Goal: Task Accomplishment & Management: Complete application form

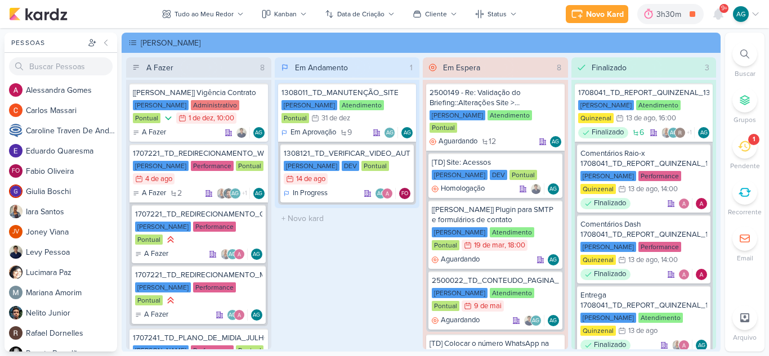
scroll to position [657, 0]
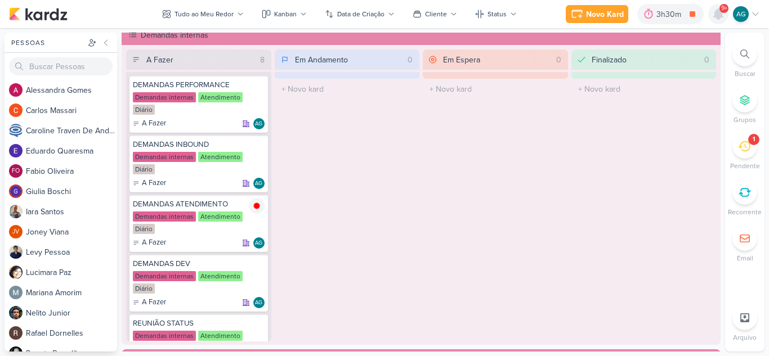
click at [716, 8] on icon at bounding box center [718, 14] width 14 height 14
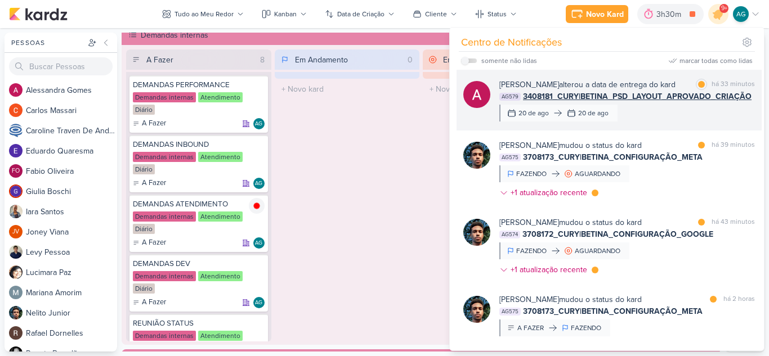
click at [666, 114] on div "Alessandra Gomes alterou a data de entrega do kard marcar como lida há 33 minut…" at bounding box center [627, 100] width 256 height 43
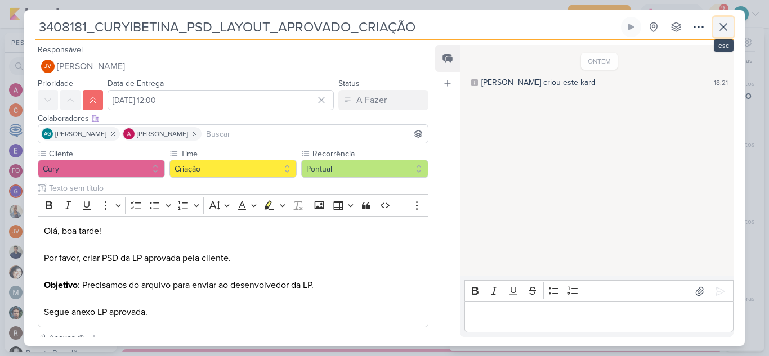
click at [728, 30] on icon at bounding box center [723, 27] width 14 height 14
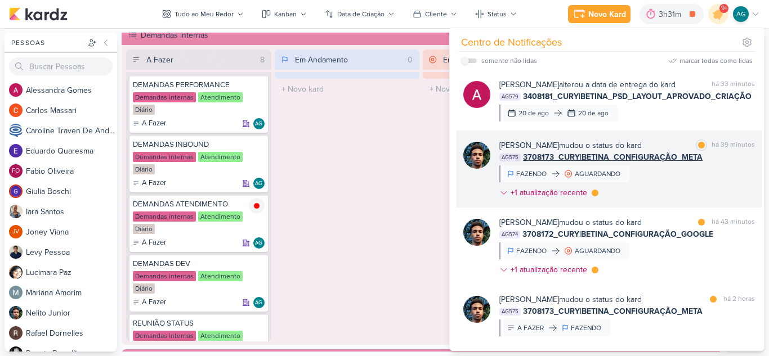
click at [652, 174] on div "Nelito Junior mudou o status do kard marcar como lida há 39 minutos AG575 37081…" at bounding box center [627, 172] width 256 height 64
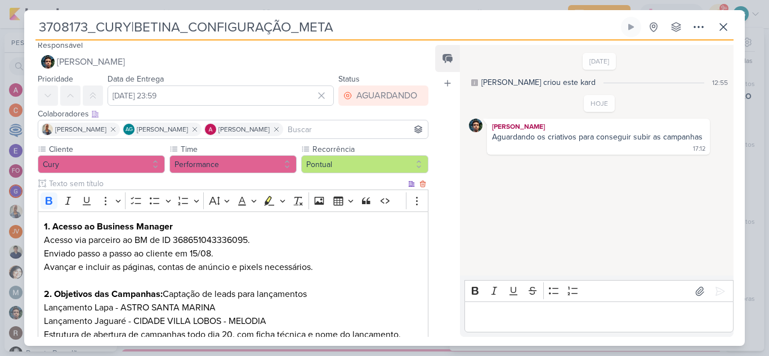
scroll to position [0, 0]
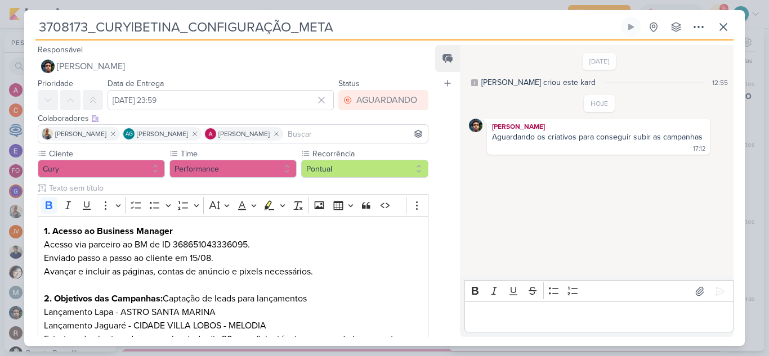
drag, startPoint x: 348, startPoint y: 29, endPoint x: 15, endPoint y: 25, distance: 333.8
click at [15, 25] on div "3708173_CURY|BETINA_CONFIGURAÇÃO_META Criado por mim" at bounding box center [384, 178] width 769 height 356
click at [727, 32] on icon at bounding box center [723, 27] width 14 height 14
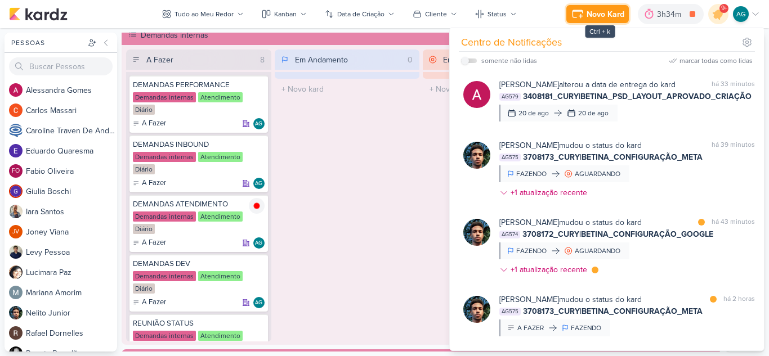
click at [595, 16] on div "Novo Kard" at bounding box center [605, 14] width 38 height 12
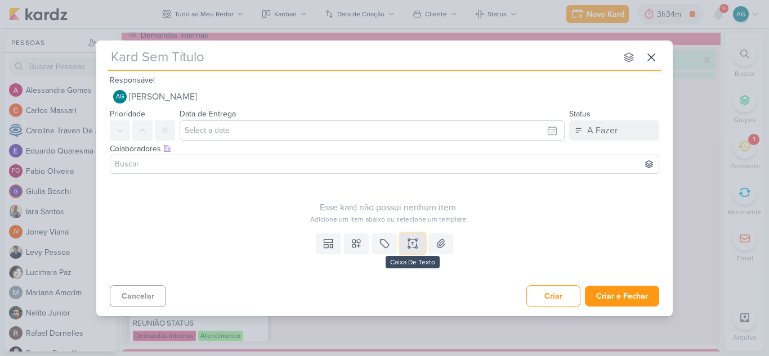
click at [415, 247] on icon at bounding box center [413, 247] width 6 height 0
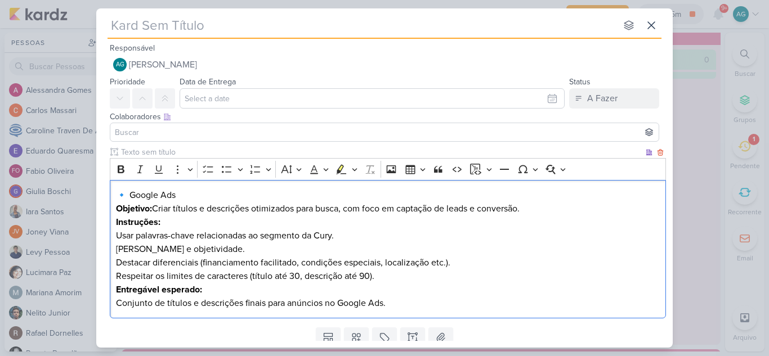
click at [132, 195] on h4 "🔹 Google Ads" at bounding box center [388, 196] width 544 height 14
drag, startPoint x: 176, startPoint y: 199, endPoint x: 113, endPoint y: 197, distance: 63.1
click at [113, 197] on div "Google Ads Objetivo: Criar títulos e descrições otimizados para busca, com foco…" at bounding box center [388, 249] width 556 height 139
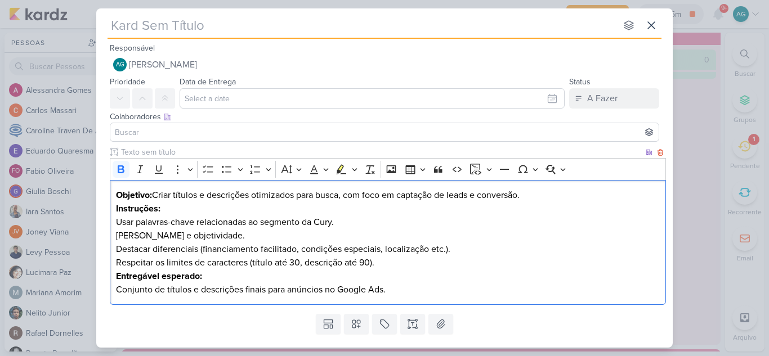
click at [534, 195] on p "Objetivo: Criar títulos e descrições otimizados para busca, com foco em captaçã…" at bounding box center [388, 196] width 544 height 14
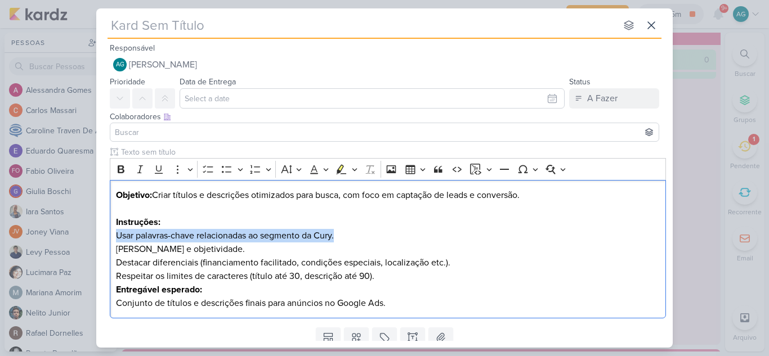
drag, startPoint x: 342, startPoint y: 235, endPoint x: 86, endPoint y: 235, distance: 256.1
click at [86, 235] on div "nenhum grupo disponível esc Responsável AG Aline Gimenez Graciano Nenhum contat…" at bounding box center [384, 178] width 769 height 356
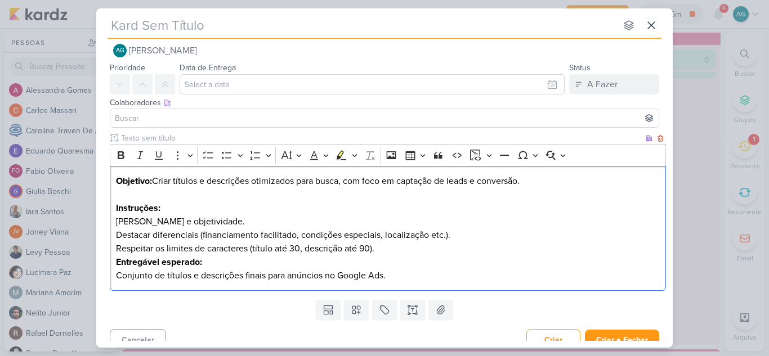
scroll to position [26, 0]
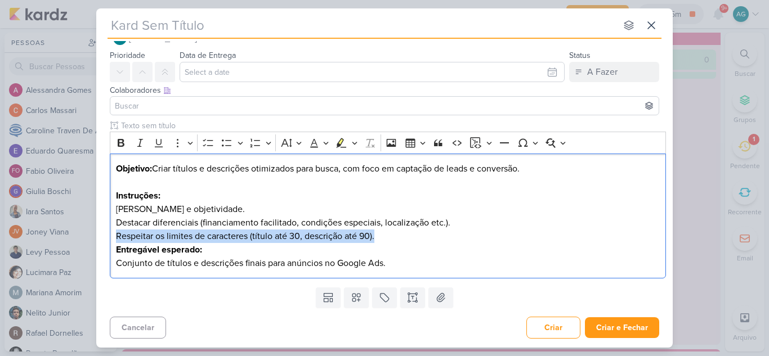
drag, startPoint x: 388, startPoint y: 237, endPoint x: 87, endPoint y: 240, distance: 301.1
click at [87, 240] on div "nenhum grupo disponível esc Responsável AG Aline Gimenez Graciano Nenhum contat…" at bounding box center [384, 178] width 769 height 356
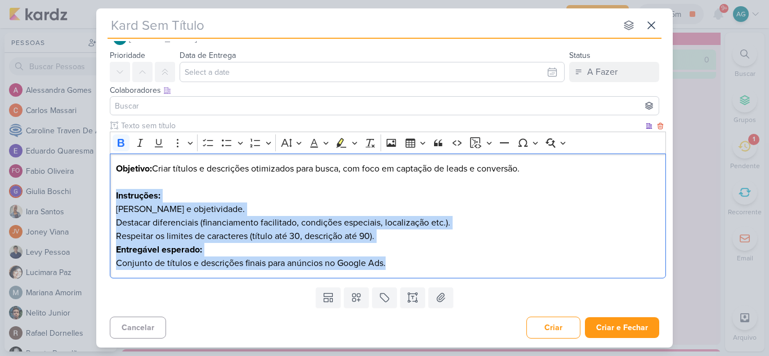
drag, startPoint x: 386, startPoint y: 267, endPoint x: 116, endPoint y: 198, distance: 278.5
click at [116, 198] on div "Objetivo: Criar títulos e descrições otimizados para busca, com foco em captaçã…" at bounding box center [388, 217] width 556 height 126
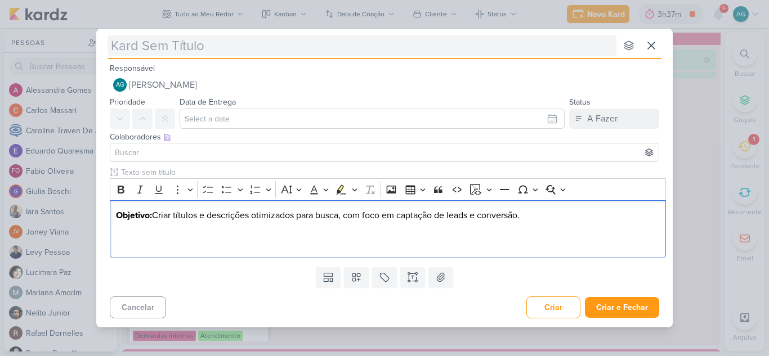
click at [203, 53] on input "text" at bounding box center [361, 45] width 509 height 20
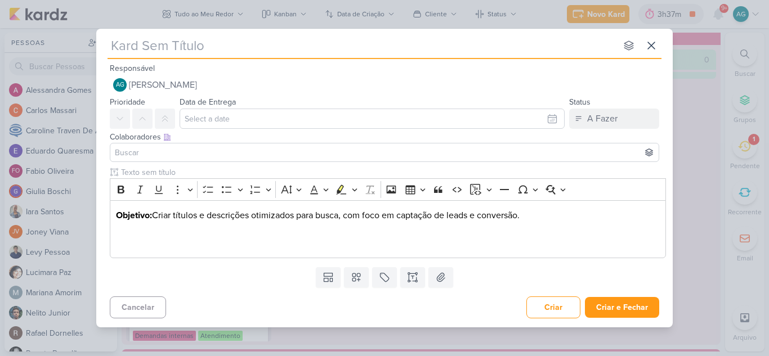
paste input "3708193_CURY|BETINA_CRIAÇÃO_TEXTO_CAMPANHA_GOOGLE"
type input "3708193_CURY|BETINA_CRIAÇÃO_TEXTO_CAMPANHA_GOOGLE"
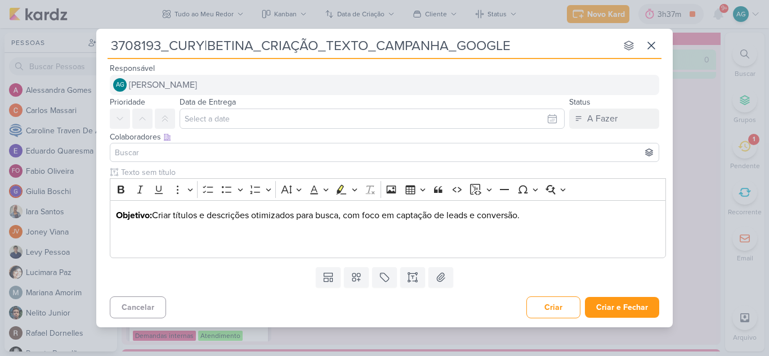
type input "3708193_CURY|BETINA_CRIAÇÃO_TEXTO_CAMPANHA_GOOGLE"
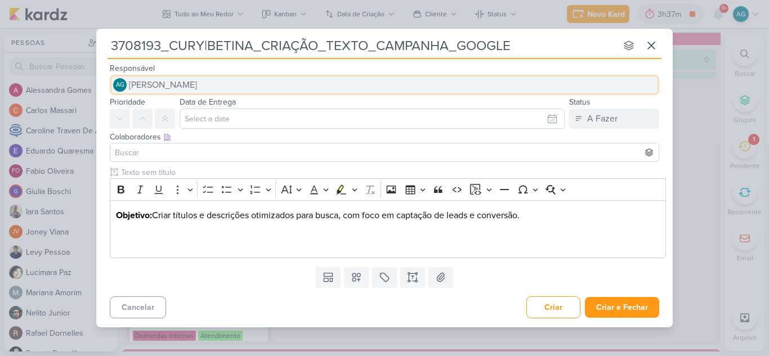
click at [243, 84] on button "AG Aline Gimenez Graciano" at bounding box center [384, 85] width 549 height 20
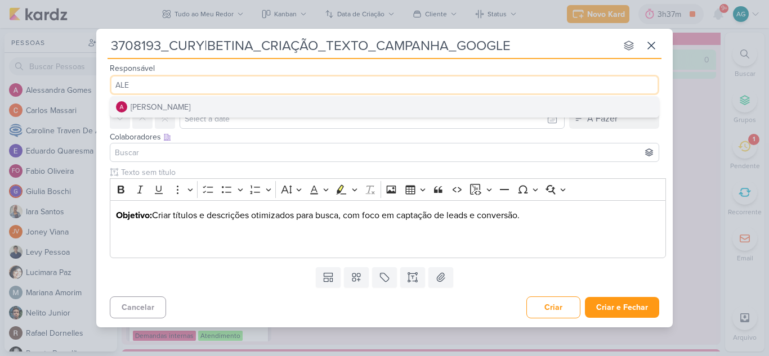
type input "ALE"
click at [214, 107] on button "[PERSON_NAME]" at bounding box center [384, 107] width 548 height 20
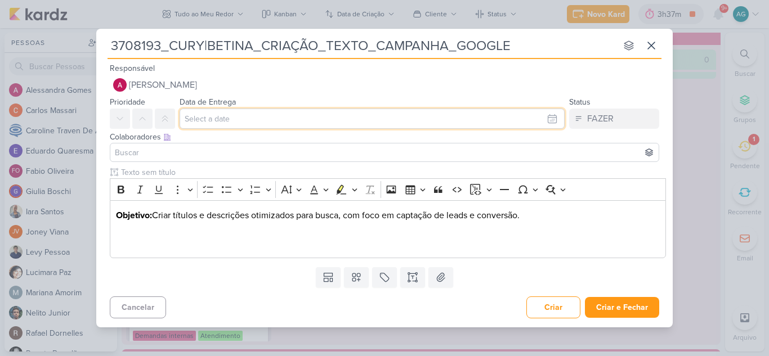
click at [220, 114] on input "text" at bounding box center [372, 119] width 385 height 20
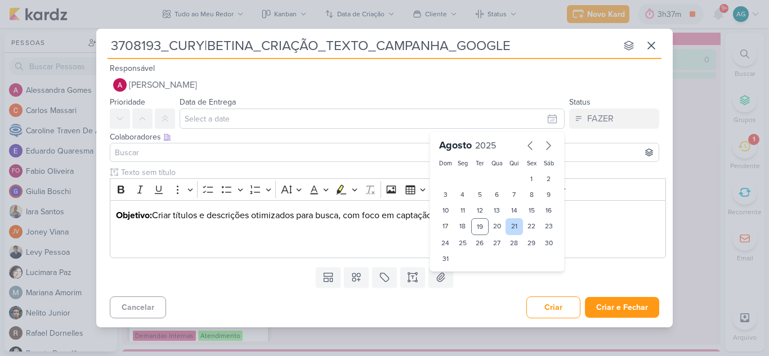
click at [512, 227] on div "21" at bounding box center [513, 226] width 17 height 17
type input "[DATE] 23:59"
click at [176, 156] on input at bounding box center [385, 153] width 544 height 14
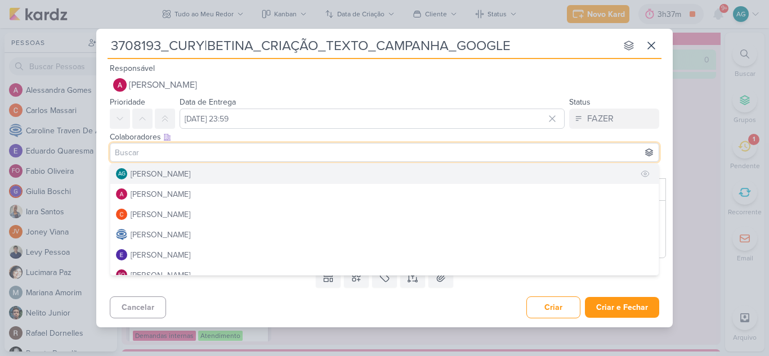
click at [176, 168] on div "[PERSON_NAME]" at bounding box center [161, 174] width 60 height 12
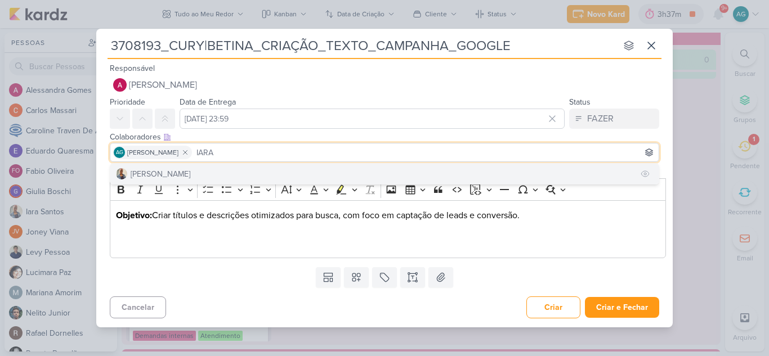
type input "IARA"
click at [177, 173] on button "[PERSON_NAME]" at bounding box center [384, 174] width 548 height 20
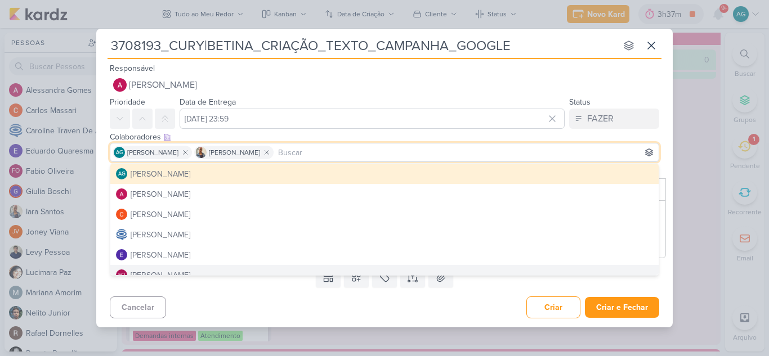
click at [292, 306] on div "Cancelar Criar Criar e Fechar Ctrl + Enter" at bounding box center [384, 306] width 576 height 29
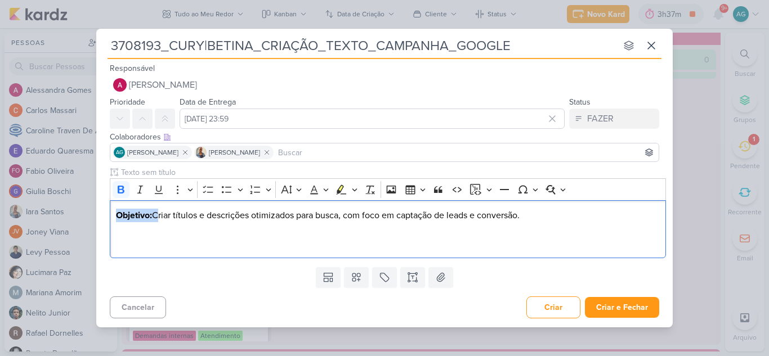
drag, startPoint x: 156, startPoint y: 216, endPoint x: 94, endPoint y: 215, distance: 62.5
click at [94, 215] on div "3708193_CURY|BETINA_CRIAÇÃO_TEXTO_CAMPANHA_GOOGLE nenhum grupo disponível esc R…" at bounding box center [384, 178] width 769 height 356
drag, startPoint x: 177, startPoint y: 216, endPoint x: 252, endPoint y: 217, distance: 74.3
click at [252, 217] on p "Por favor, c riar títulos e descrições otimizados para busca, com foco em capta…" at bounding box center [388, 222] width 544 height 27
click at [249, 216] on p "Por favor, c riar textos otimizados para busca, com foco em captação de leads e…" at bounding box center [388, 222] width 544 height 27
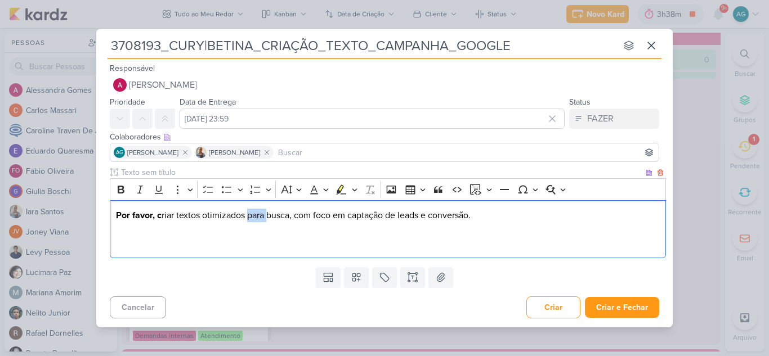
click at [249, 216] on p "Por favor, c riar textos otimizados para busca, com foco em captação de leads e…" at bounding box center [388, 222] width 544 height 27
click at [443, 214] on p "Por favor, c riar textos otimizados, com foco em captação de leads e conversão." at bounding box center [388, 222] width 544 height 27
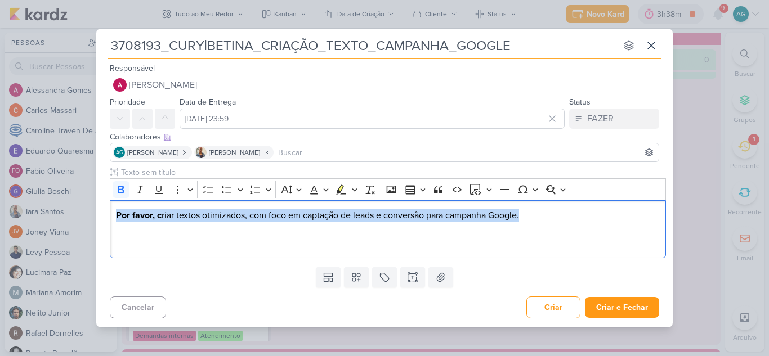
drag, startPoint x: 571, startPoint y: 214, endPoint x: 0, endPoint y: 213, distance: 570.7
click at [0, 213] on div "3708193_CURY|BETINA_CRIAÇÃO_TEXTO_CAMPANHA_GOOGLE nenhum grupo disponível esc R…" at bounding box center [384, 178] width 769 height 356
click at [122, 189] on icon "Editor toolbar" at bounding box center [120, 189] width 11 height 11
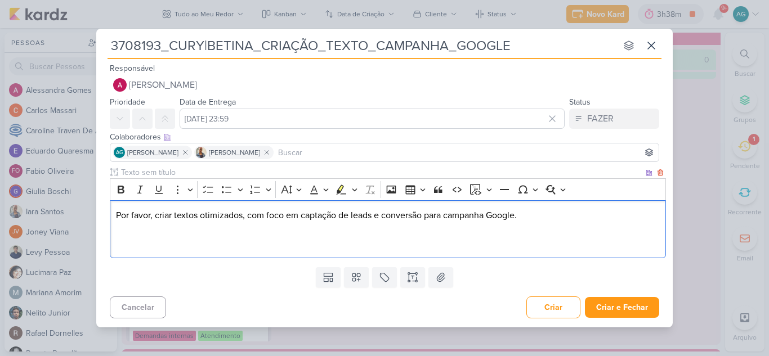
click at [171, 246] on p "Editor editing area: main" at bounding box center [388, 243] width 544 height 14
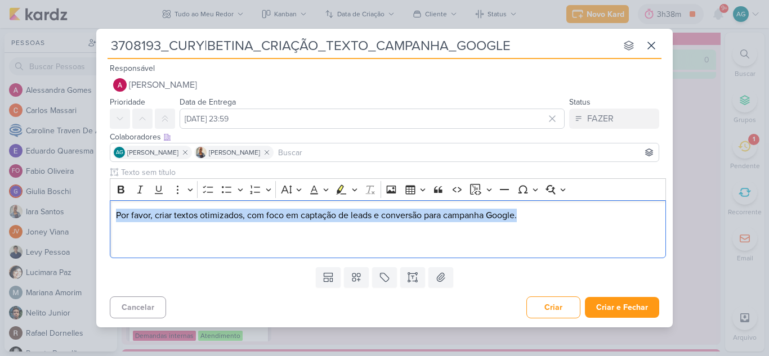
drag, startPoint x: 570, startPoint y: 218, endPoint x: 86, endPoint y: 218, distance: 483.5
click at [86, 218] on div "3708193_CURY|BETINA_CRIAÇÃO_TEXTO_CAMPANHA_GOOGLE nenhum grupo disponível esc R…" at bounding box center [384, 178] width 769 height 356
copy p "Por favor, criar textos otimizados, com foco em captação de leads e conversão p…"
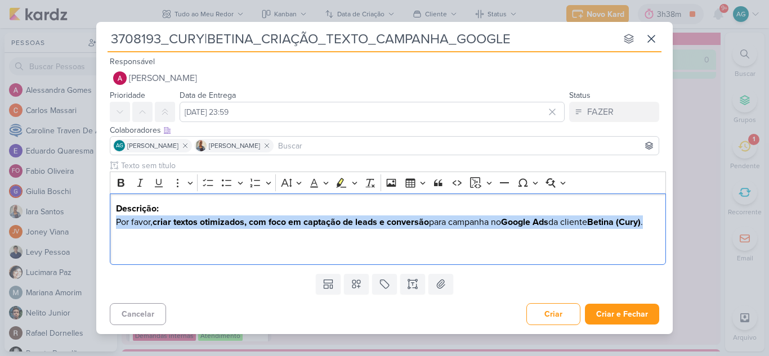
drag, startPoint x: 657, startPoint y: 223, endPoint x: 77, endPoint y: 219, distance: 580.3
click at [77, 219] on div "3708193_CURY|BETINA_CRIAÇÃO_TEXTO_CAMPANHA_GOOGLE nenhum grupo disponível esc R…" at bounding box center [384, 178] width 769 height 356
click at [118, 182] on icon "Editor toolbar" at bounding box center [121, 183] width 7 height 8
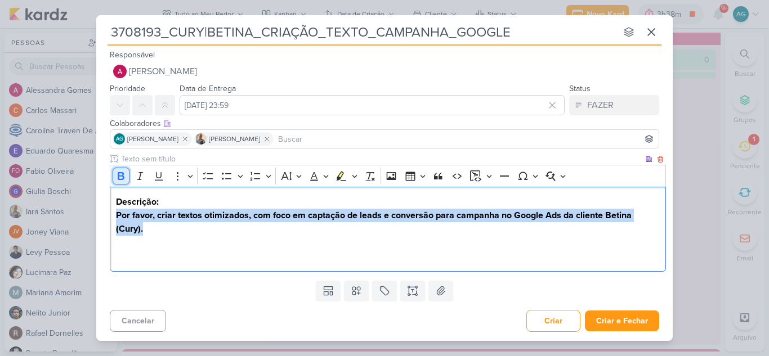
drag, startPoint x: 122, startPoint y: 177, endPoint x: 129, endPoint y: 188, distance: 13.4
click at [121, 176] on icon "Editor toolbar" at bounding box center [120, 176] width 11 height 11
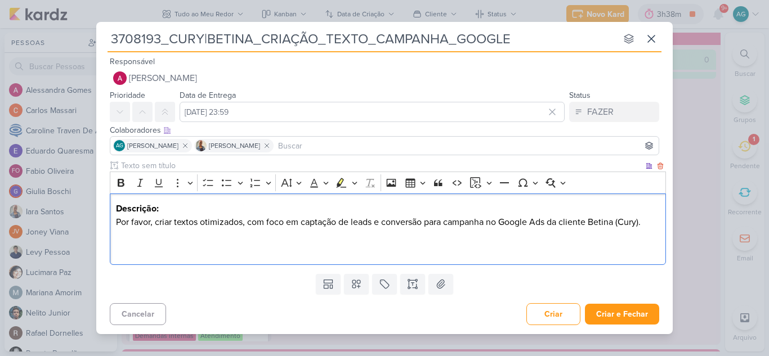
click at [177, 238] on p "Descrição: Por favor, criar textos otimizados, com foco em captação de leads e …" at bounding box center [388, 222] width 544 height 41
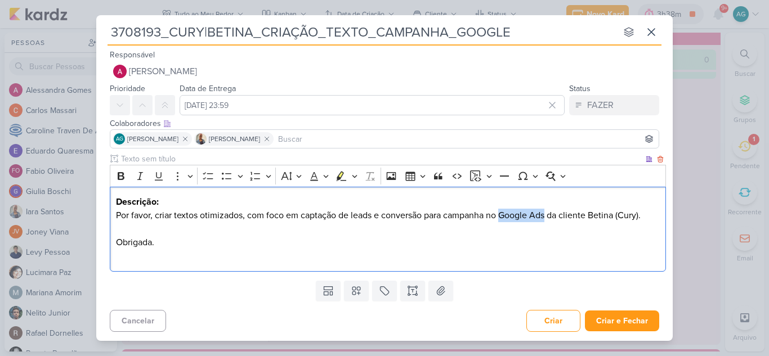
drag, startPoint x: 503, startPoint y: 214, endPoint x: 548, endPoint y: 216, distance: 45.6
click at [548, 216] on p "Descrição: Por favor, criar textos otimizados, com foco em captação de leads e …" at bounding box center [388, 222] width 544 height 54
click at [122, 177] on icon "Editor toolbar" at bounding box center [121, 176] width 7 height 8
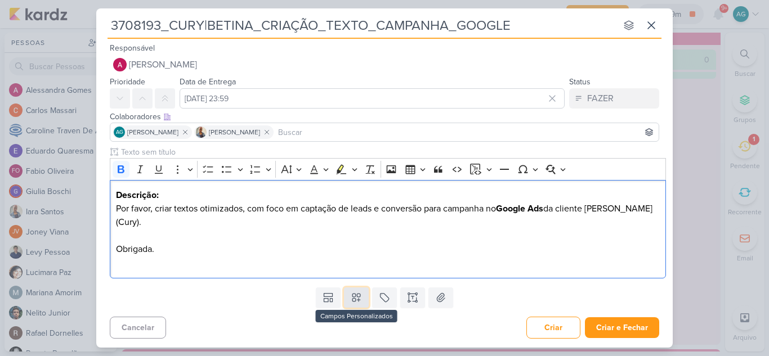
click at [356, 292] on icon at bounding box center [356, 297] width 11 height 11
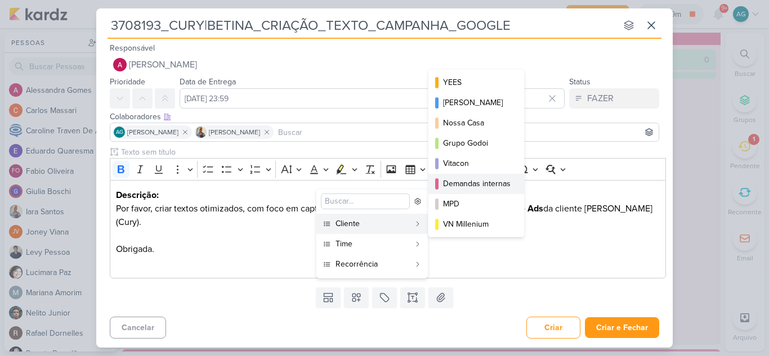
scroll to position [56, 0]
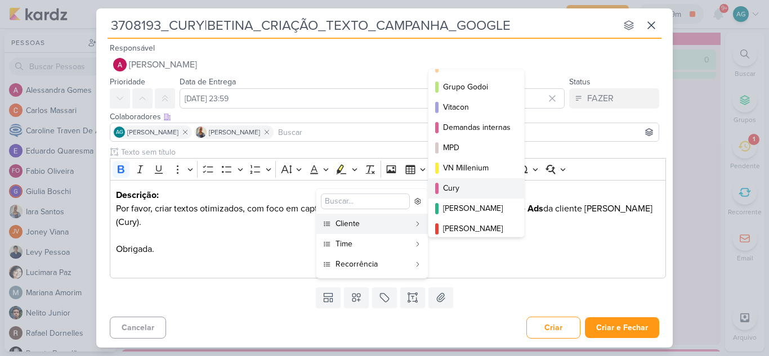
click at [471, 186] on div "Cury" at bounding box center [477, 188] width 68 height 12
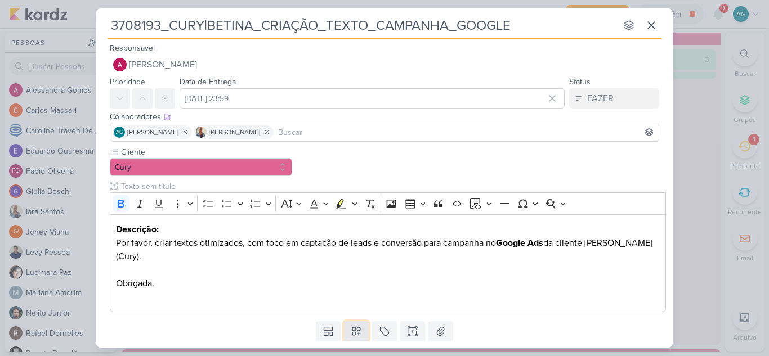
click at [354, 326] on icon at bounding box center [356, 331] width 11 height 11
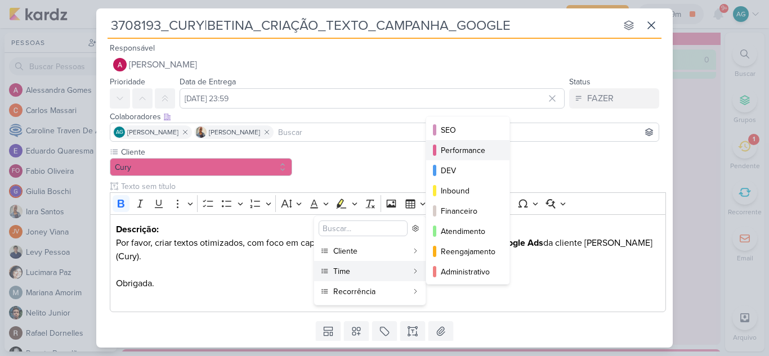
click at [465, 152] on div "Performance" at bounding box center [468, 151] width 55 height 12
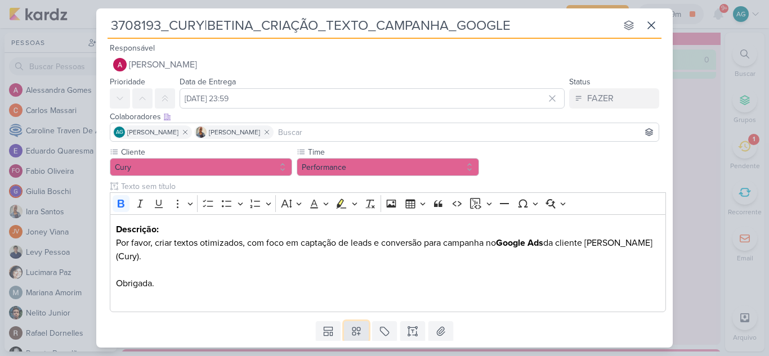
click at [356, 326] on icon at bounding box center [356, 331] width 11 height 11
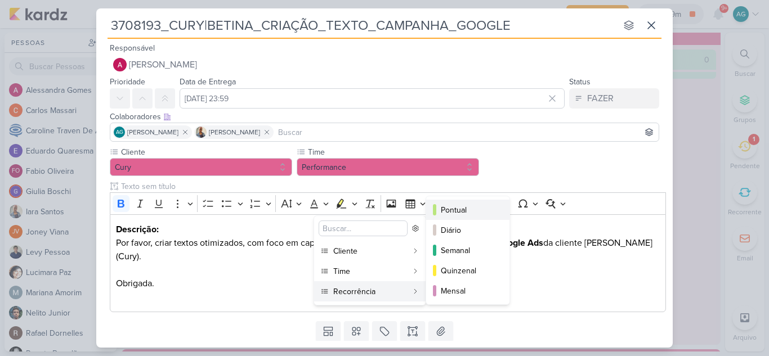
click at [461, 212] on div "Pontual" at bounding box center [468, 210] width 55 height 12
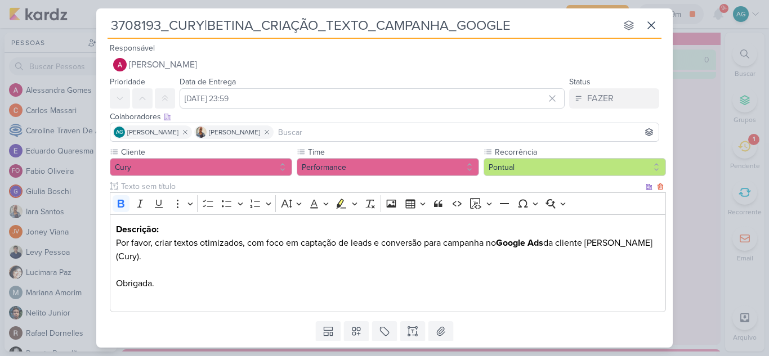
click at [474, 290] on p "Editor editing area: main" at bounding box center [388, 297] width 544 height 14
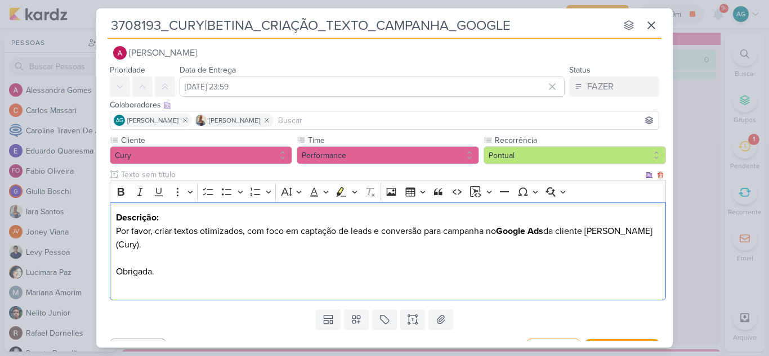
scroll to position [20, 0]
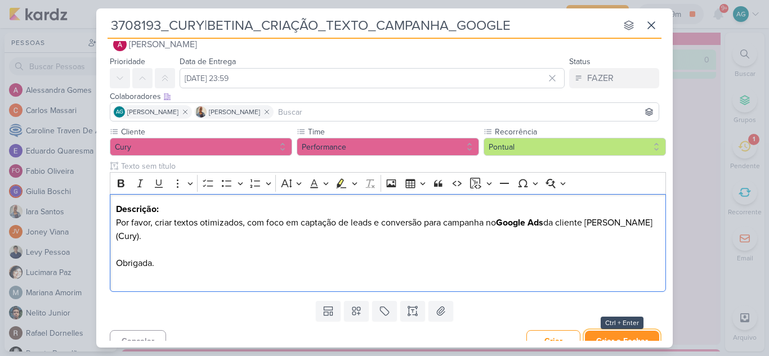
click at [640, 333] on button "Criar e Fechar" at bounding box center [622, 341] width 74 height 21
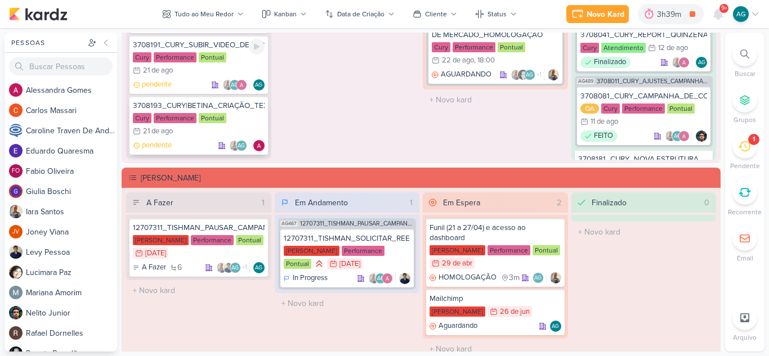
scroll to position [355, 0]
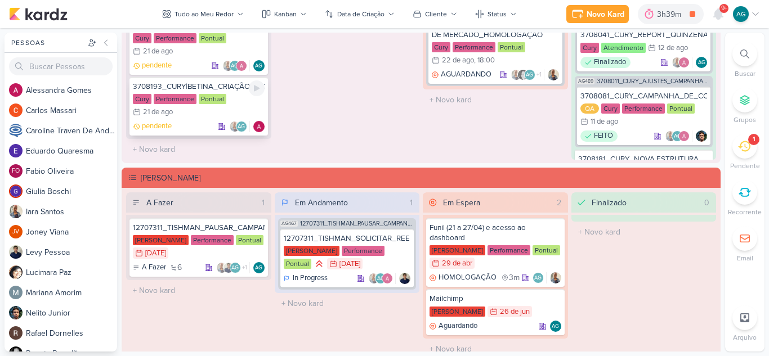
click at [211, 85] on div "3708193_CURY|BETINA_CRIAÇÃO_TEXTO_CAMPANHA_GOOGLE" at bounding box center [199, 87] width 132 height 10
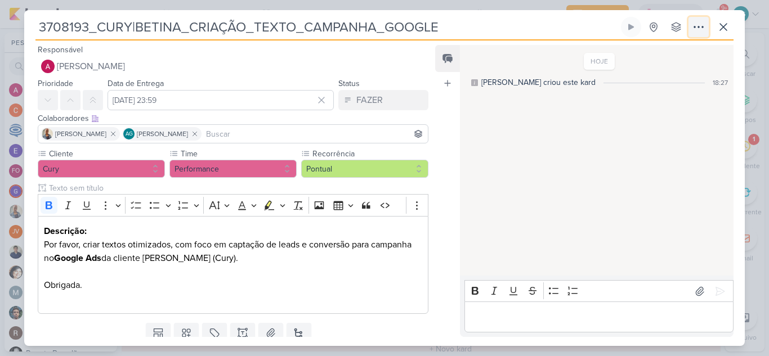
click at [700, 28] on icon at bounding box center [699, 27] width 14 height 14
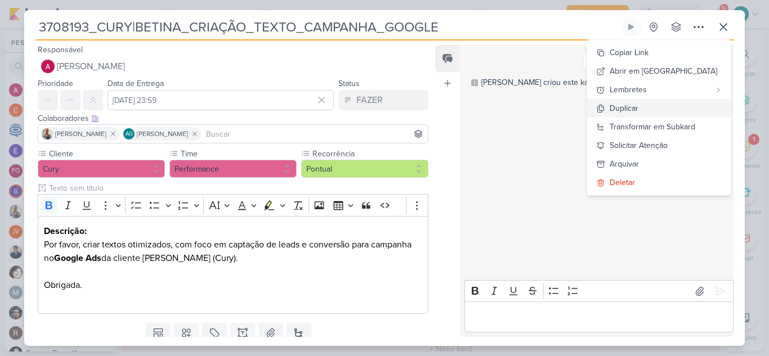
click at [671, 110] on button "Duplicar" at bounding box center [659, 108] width 144 height 19
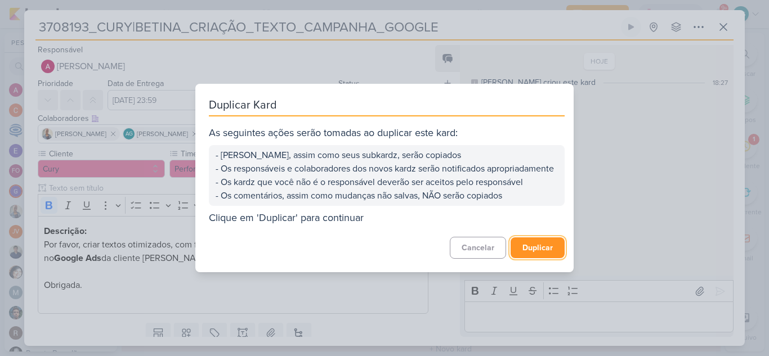
click at [541, 252] on button "Duplicar" at bounding box center [537, 248] width 54 height 21
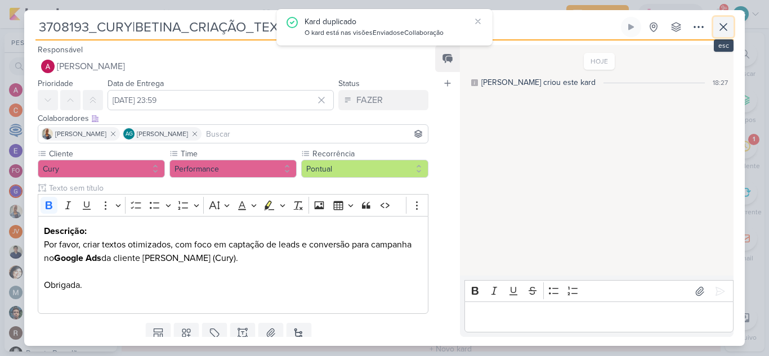
click at [728, 29] on icon at bounding box center [723, 27] width 14 height 14
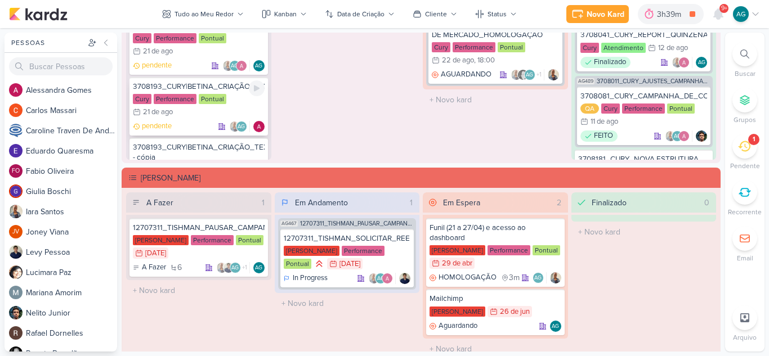
scroll to position [411, 0]
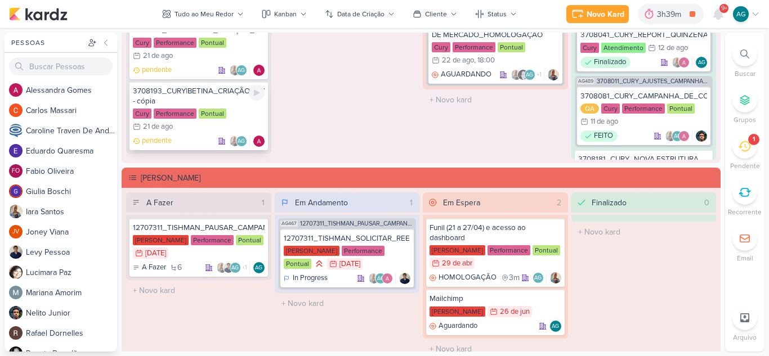
click at [201, 97] on div "3708193_CURY|BETINA_CRIAÇÃO_TEXTO_CAMPANHA_GOOGLE - cópia" at bounding box center [199, 96] width 132 height 20
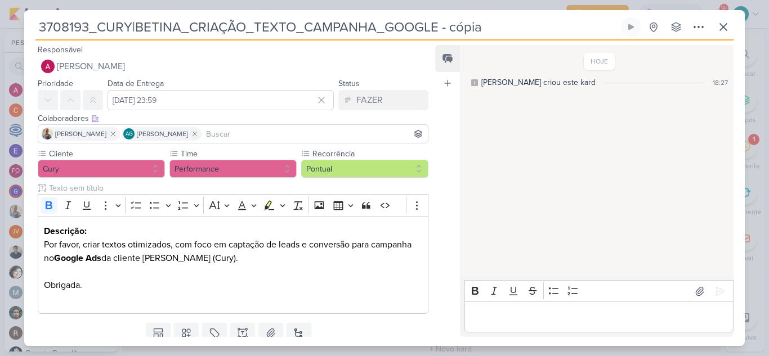
drag, startPoint x: 512, startPoint y: 30, endPoint x: 0, endPoint y: 26, distance: 512.2
click at [0, 26] on div "3708193_CURY|BETINA_CRIAÇÃO_TEXTO_CAMPANHA_GOOGLE - cópia" at bounding box center [384, 178] width 769 height 356
paste input "4_CURY|BETINA_CRIAÇÃO_TEXTO_CAMPANHA_META"
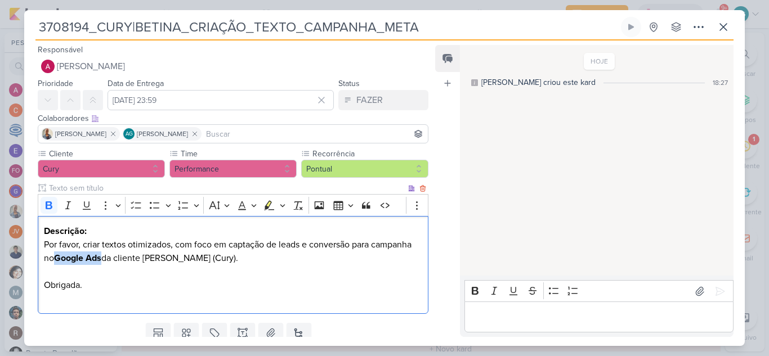
drag, startPoint x: 57, startPoint y: 259, endPoint x: 102, endPoint y: 259, distance: 45.0
click at [101, 259] on strong "Google Ads" at bounding box center [77, 258] width 47 height 11
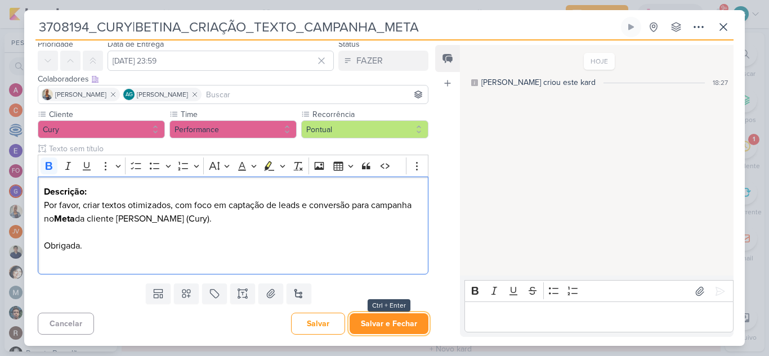
click at [406, 326] on button "Salvar e Fechar" at bounding box center [389, 323] width 79 height 21
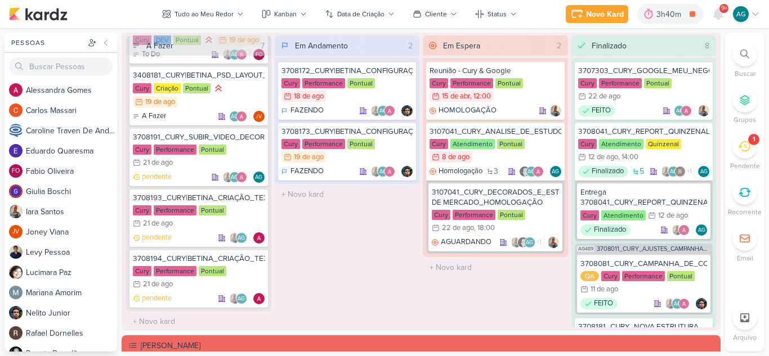
scroll to position [995, 0]
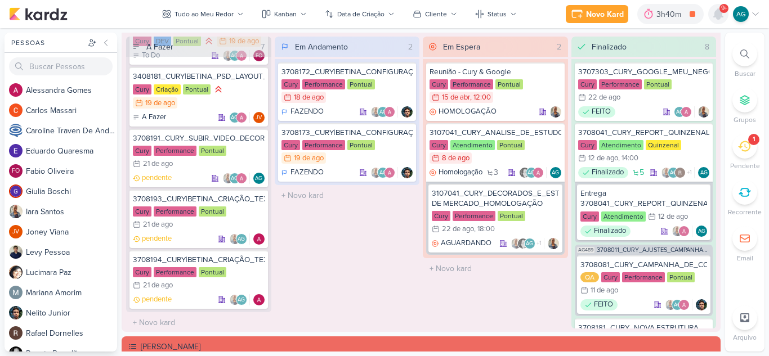
click at [717, 11] on icon at bounding box center [718, 14] width 9 height 10
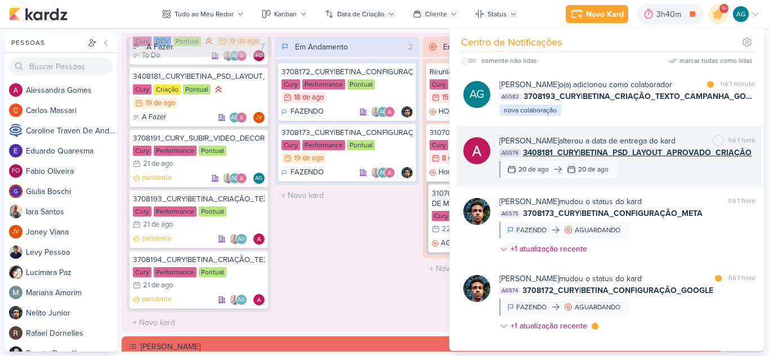
click at [635, 178] on div "Alessandra Gomes alterou a data de entrega do kard marcar como não lida há 1 ho…" at bounding box center [627, 156] width 256 height 43
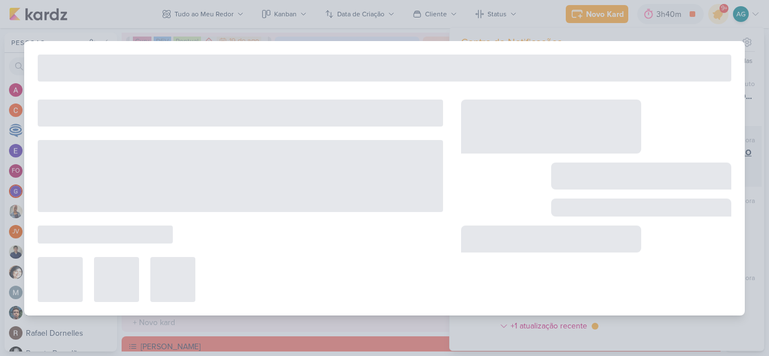
type input "3408181_CURY|BETINA_PSD_LAYOUT_APROVADO_CRIAÇÃO"
type input "20 de agosto de 2025 às 12:00"
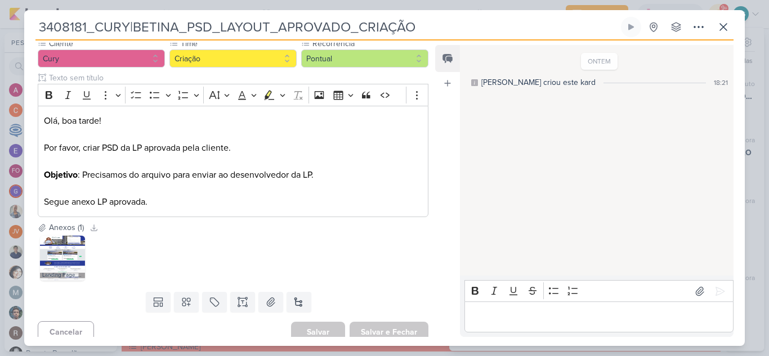
scroll to position [119, 0]
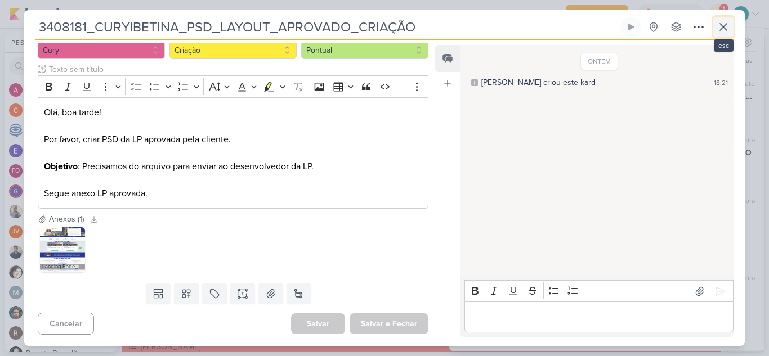
click at [724, 30] on icon at bounding box center [723, 27] width 14 height 14
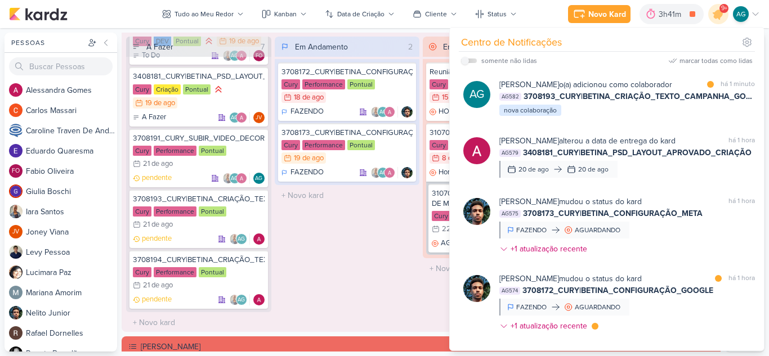
click at [328, 255] on div "Em Andamento 2 3708172_CURY|BETINA_CONFIGURAÇÃO_GOOGLE Cury Performance Pontual…" at bounding box center [347, 183] width 145 height 292
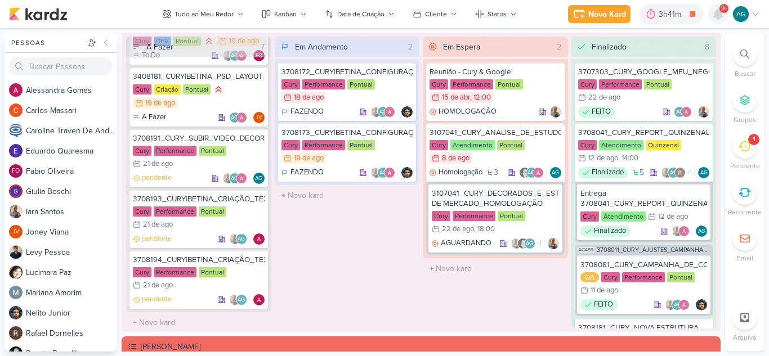
click at [716, 9] on icon at bounding box center [718, 14] width 14 height 14
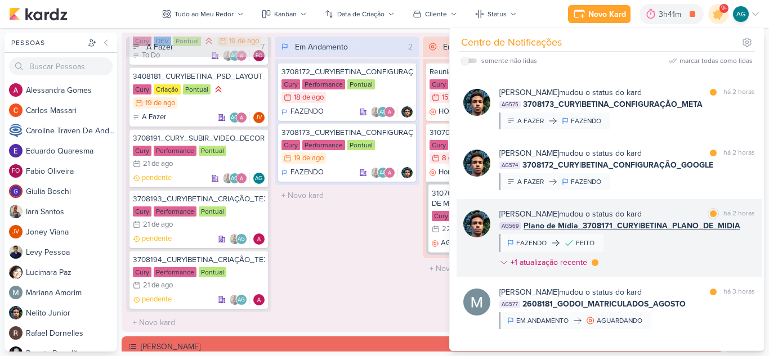
scroll to position [281, 0]
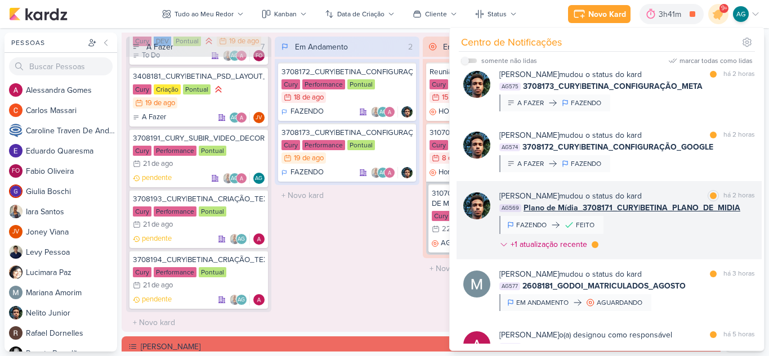
click at [669, 245] on div "Nelito Junior mudou o status do kard marcar como lida há 2 horas AG569 Plano de…" at bounding box center [627, 222] width 256 height 65
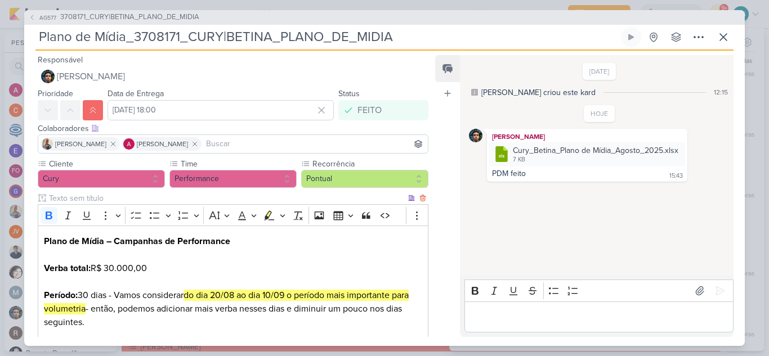
scroll to position [113, 0]
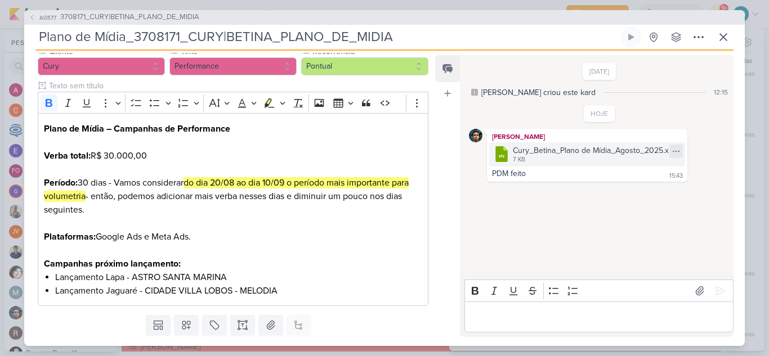
click at [678, 150] on icon at bounding box center [675, 151] width 9 height 9
click at [637, 189] on button "Baixar" at bounding box center [636, 189] width 91 height 16
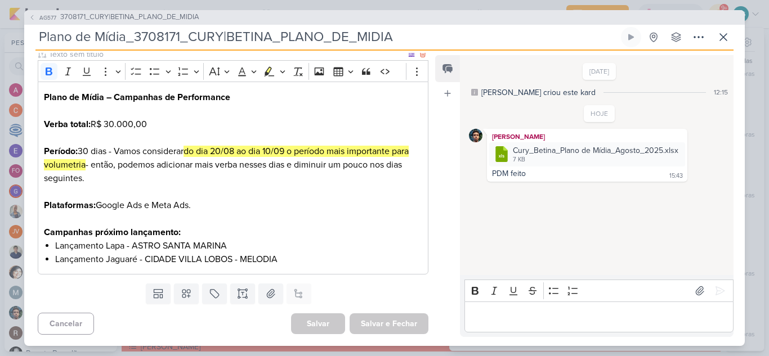
scroll to position [0, 0]
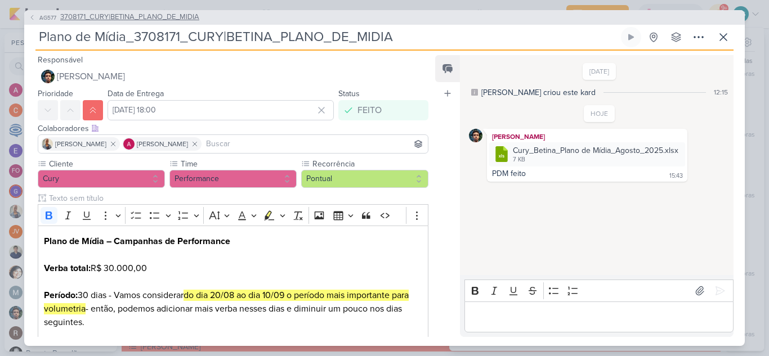
click at [185, 17] on span "3708171_CURY|BETINA_PLANO_DE_MIDIA" at bounding box center [129, 17] width 139 height 11
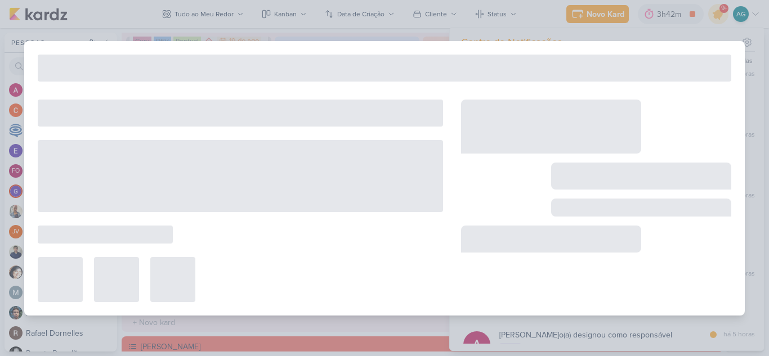
type input "3708171_CURY|BETINA_PLANO_DE_MIDIA"
type input "19 de agosto de 2025 às 23:59"
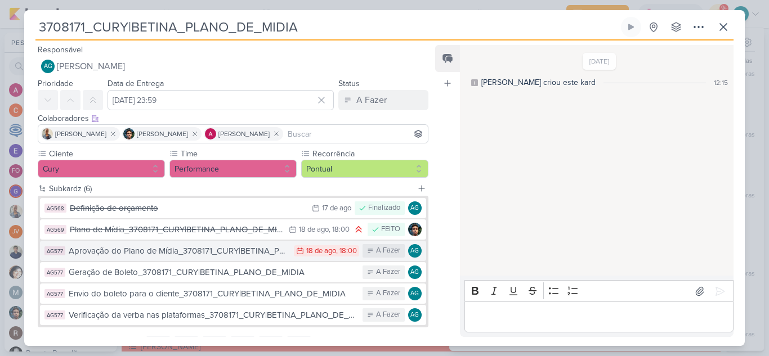
click at [225, 250] on div "Aprovação do Plano de Mídia_3708171_CURY|BETINA_PLANO_DE_MIDIA" at bounding box center [178, 251] width 219 height 13
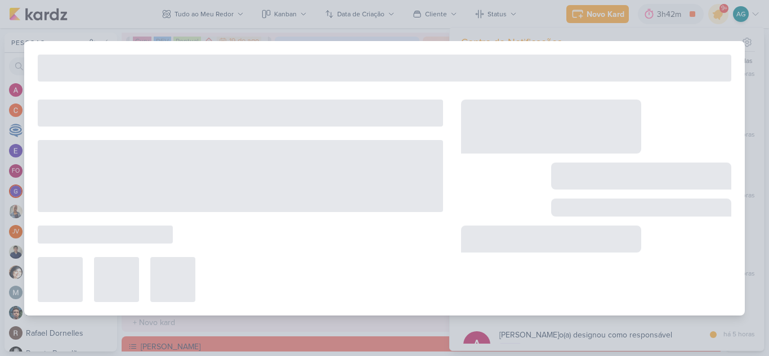
type input "Aprovação do Plano de Mídia_3708171_CURY|BETINA_PLANO_DE_MIDIA"
type input "18 de agosto de 2025 às 18:00"
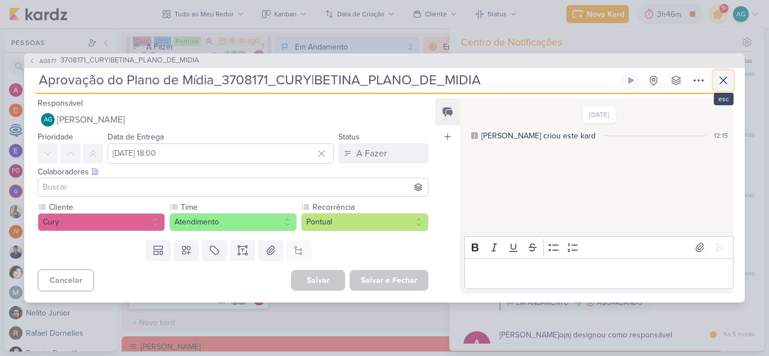
click at [722, 75] on icon at bounding box center [723, 81] width 14 height 14
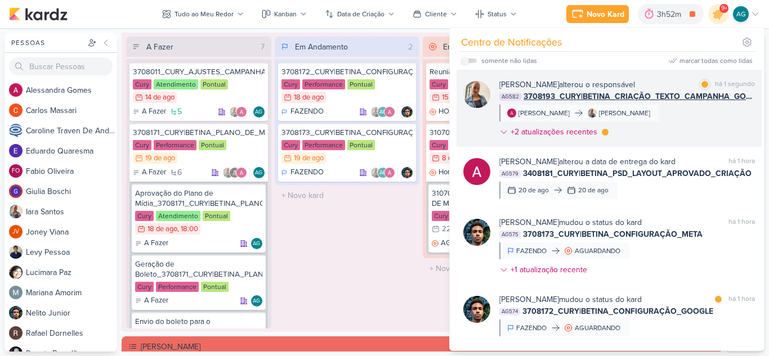
click at [679, 132] on div "Iara Santos alterou o responsável marcar como lida há 1 segundo AG582 3708193_C…" at bounding box center [627, 111] width 256 height 64
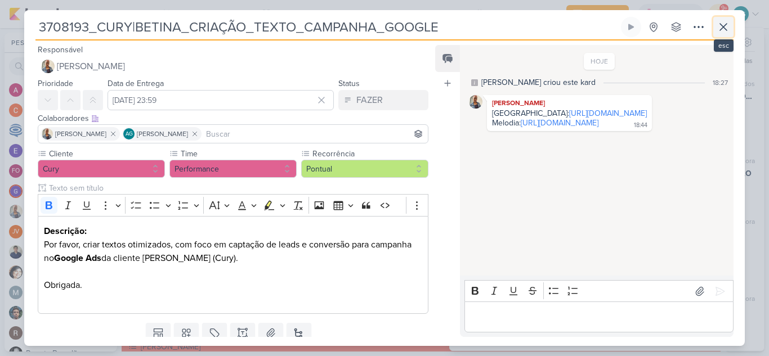
click at [726, 29] on icon at bounding box center [723, 27] width 7 height 7
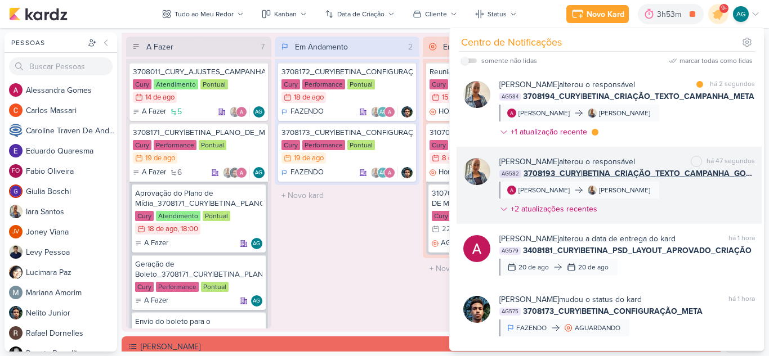
click at [698, 196] on div "Iara Santos alterou o responsável marcar como não lida há 47 segundos AG582 370…" at bounding box center [627, 188] width 256 height 64
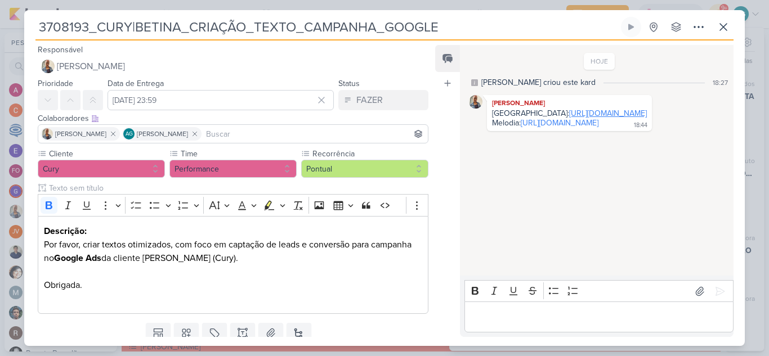
click at [585, 113] on link "https://docs.google.com/spreadsheets/d/1-Aw8HYeZM4lJB-6HLggRhlxA4Z9YLdnf9RYjUR8…" at bounding box center [608, 114] width 78 height 10
click at [724, 29] on icon at bounding box center [723, 27] width 7 height 7
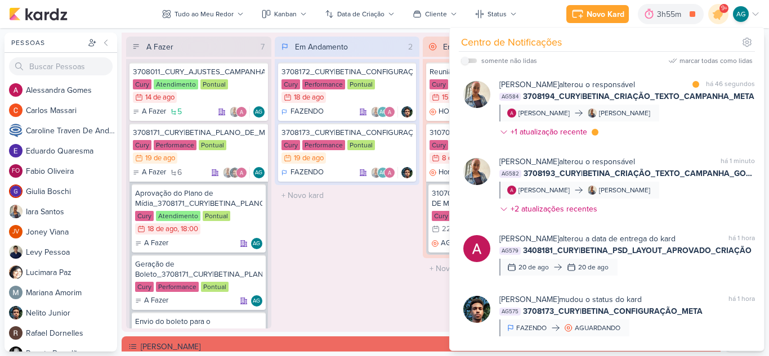
click at [370, 261] on div "Em Andamento 2 3708172_CURY|BETINA_CONFIGURAÇÃO_GOOGLE Cury Performance Pontual…" at bounding box center [347, 183] width 145 height 292
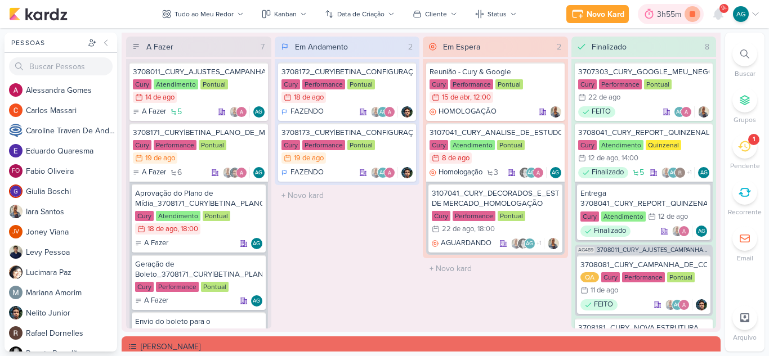
click at [696, 16] on icon at bounding box center [692, 14] width 16 height 16
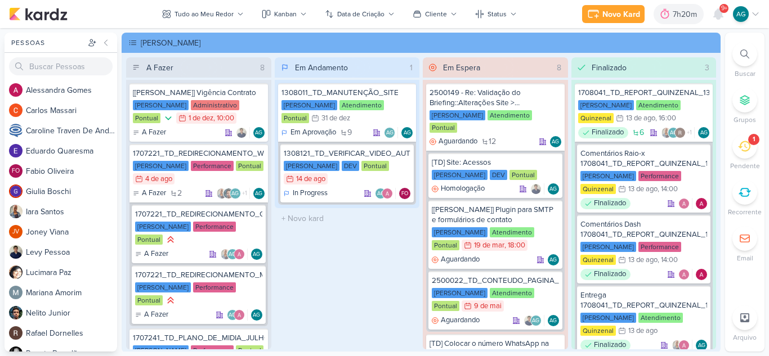
click at [747, 154] on div "1" at bounding box center [744, 146] width 25 height 25
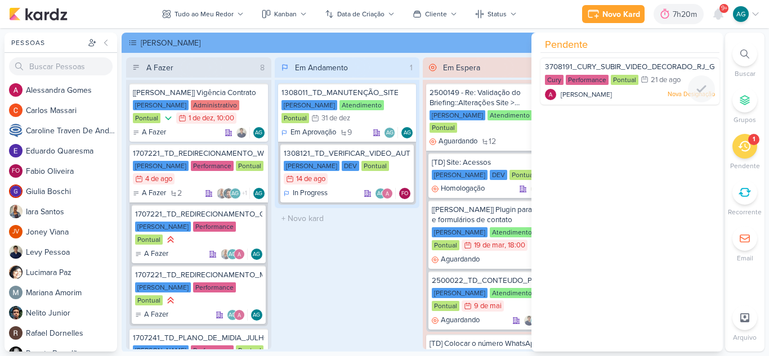
click at [645, 95] on div "[PERSON_NAME] Nova Designação" at bounding box center [630, 94] width 170 height 11
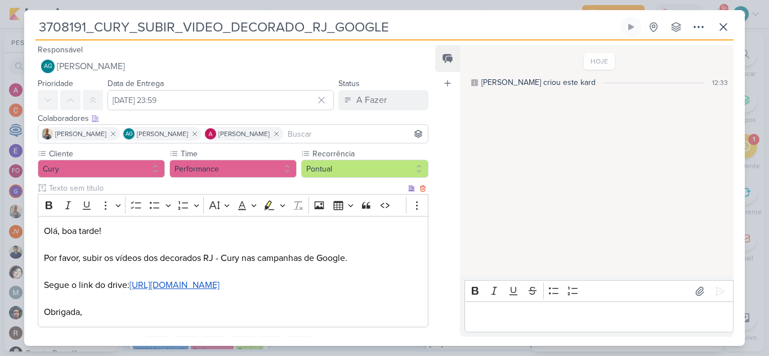
scroll to position [66, 0]
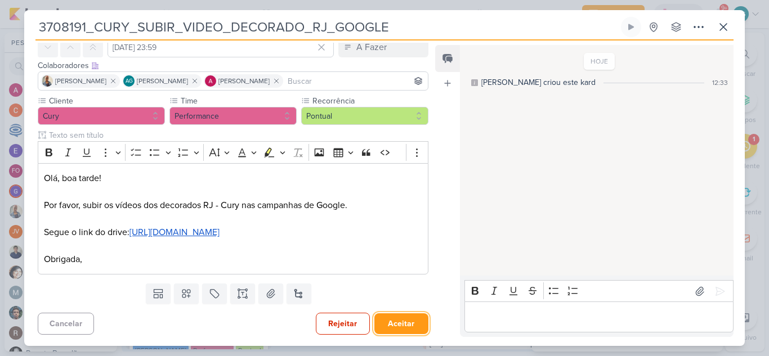
click at [408, 326] on button "Aceitar" at bounding box center [401, 323] width 54 height 21
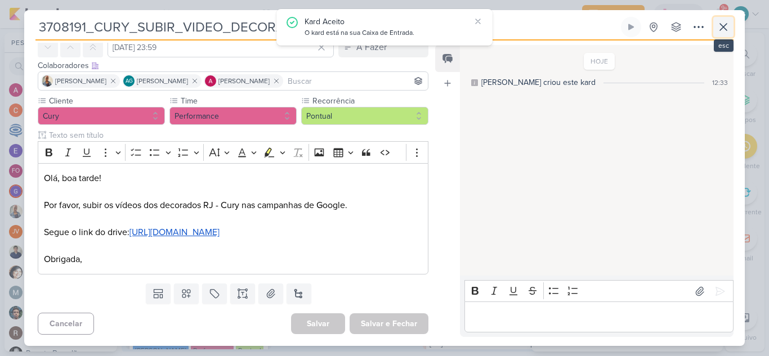
click at [724, 31] on icon at bounding box center [723, 27] width 14 height 14
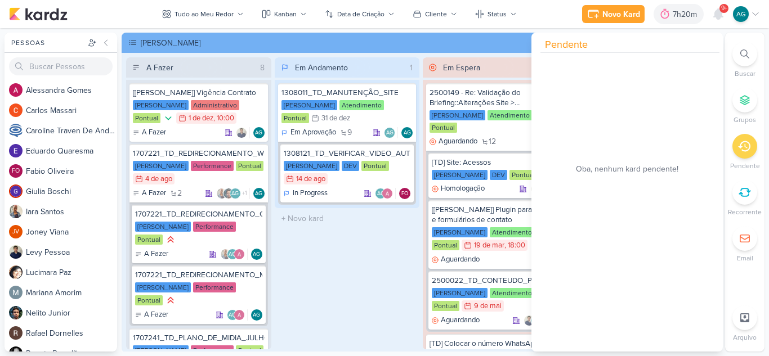
click at [325, 260] on div "Em Andamento 1 1308011_TD_MANUTENÇÃO_SITE [PERSON_NAME] Atendimento Pontual 31/…" at bounding box center [347, 203] width 145 height 292
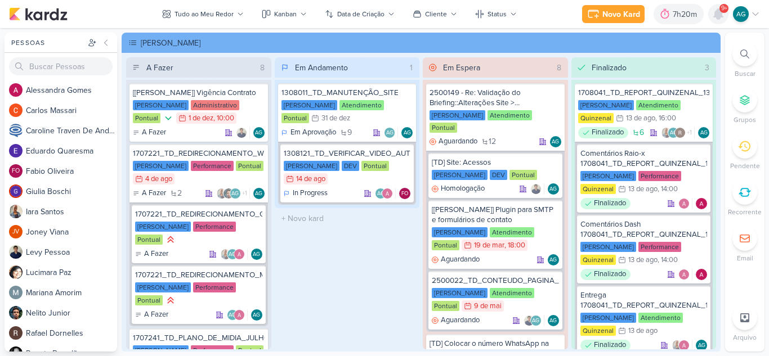
click at [719, 14] on icon at bounding box center [718, 14] width 9 height 10
